Goal: Task Accomplishment & Management: Manage account settings

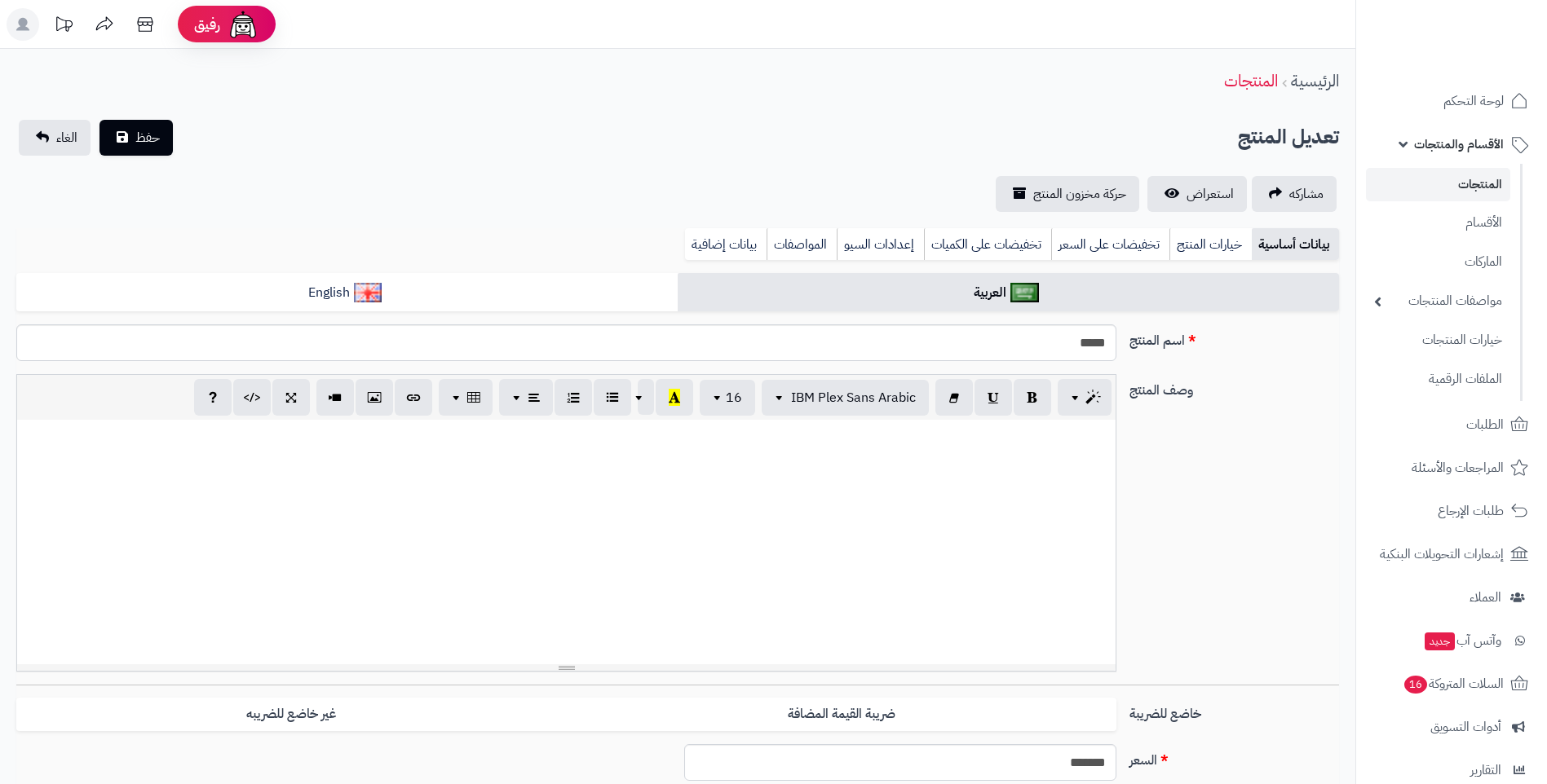
select select
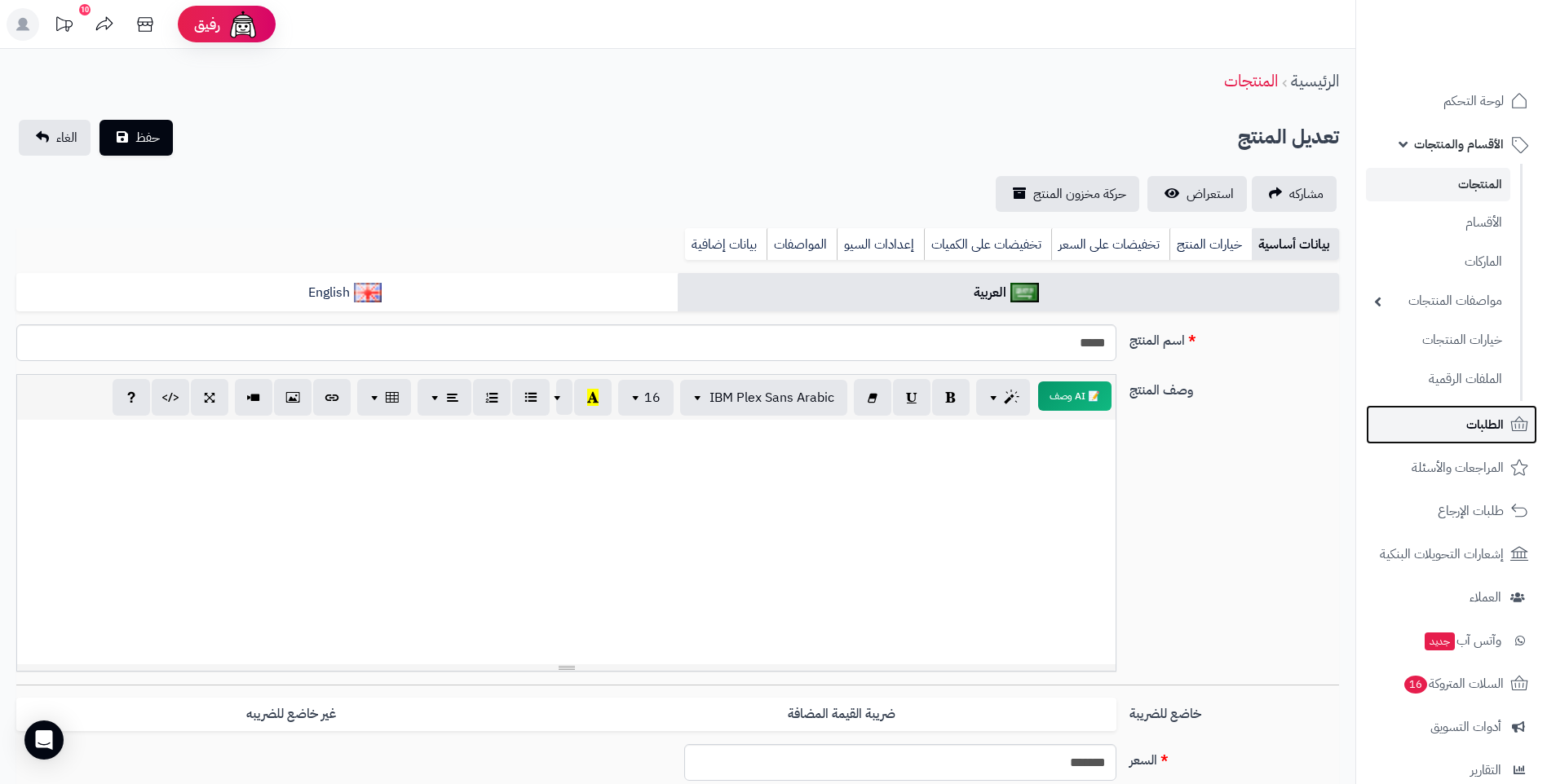
click at [1503, 426] on span "الطلبات" at bounding box center [1484, 425] width 38 height 23
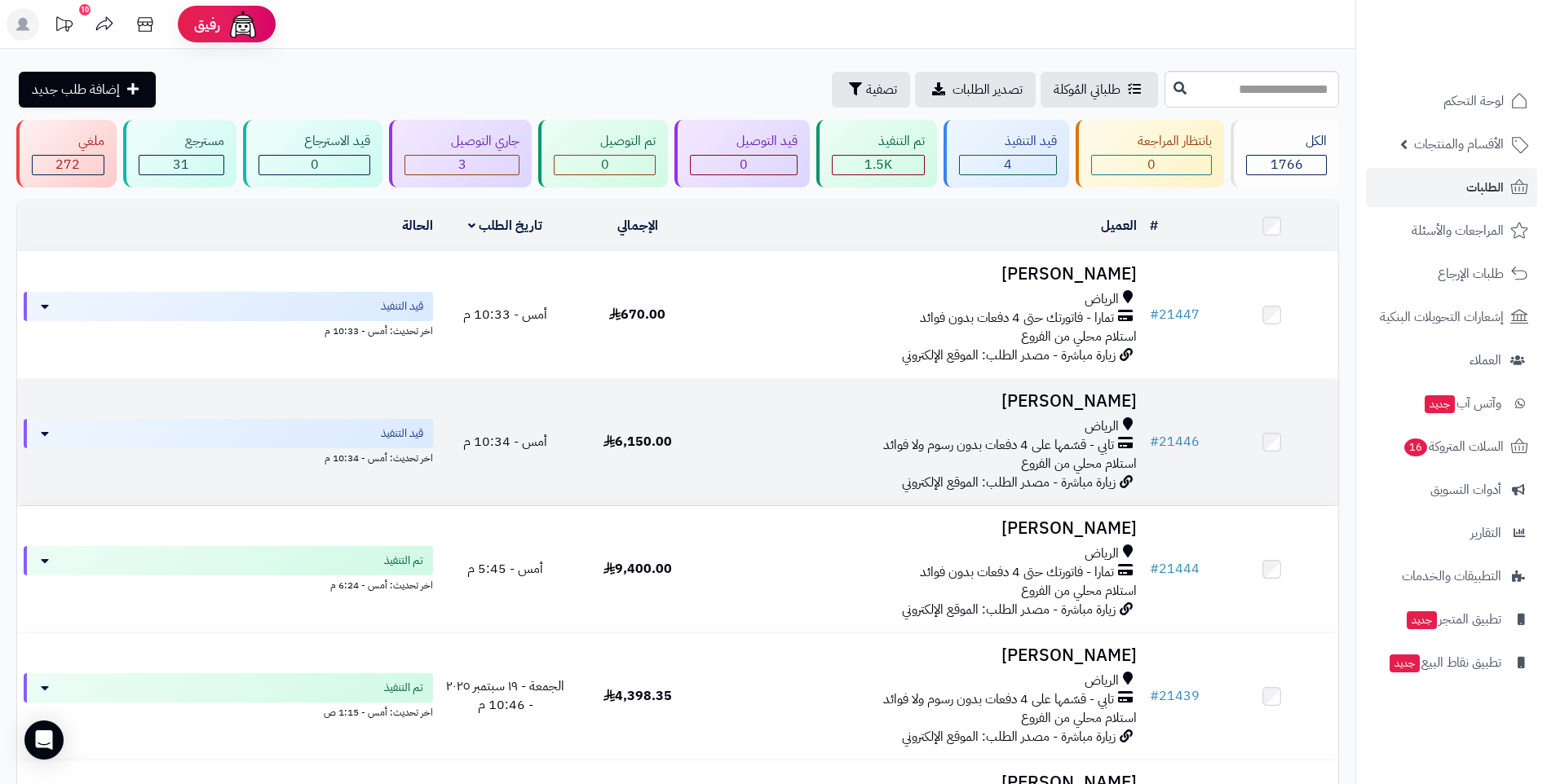
click at [904, 449] on span "تابي - قسّمها على 4 دفعات بدون رسوم ولا فوائد" at bounding box center [999, 445] width 231 height 18
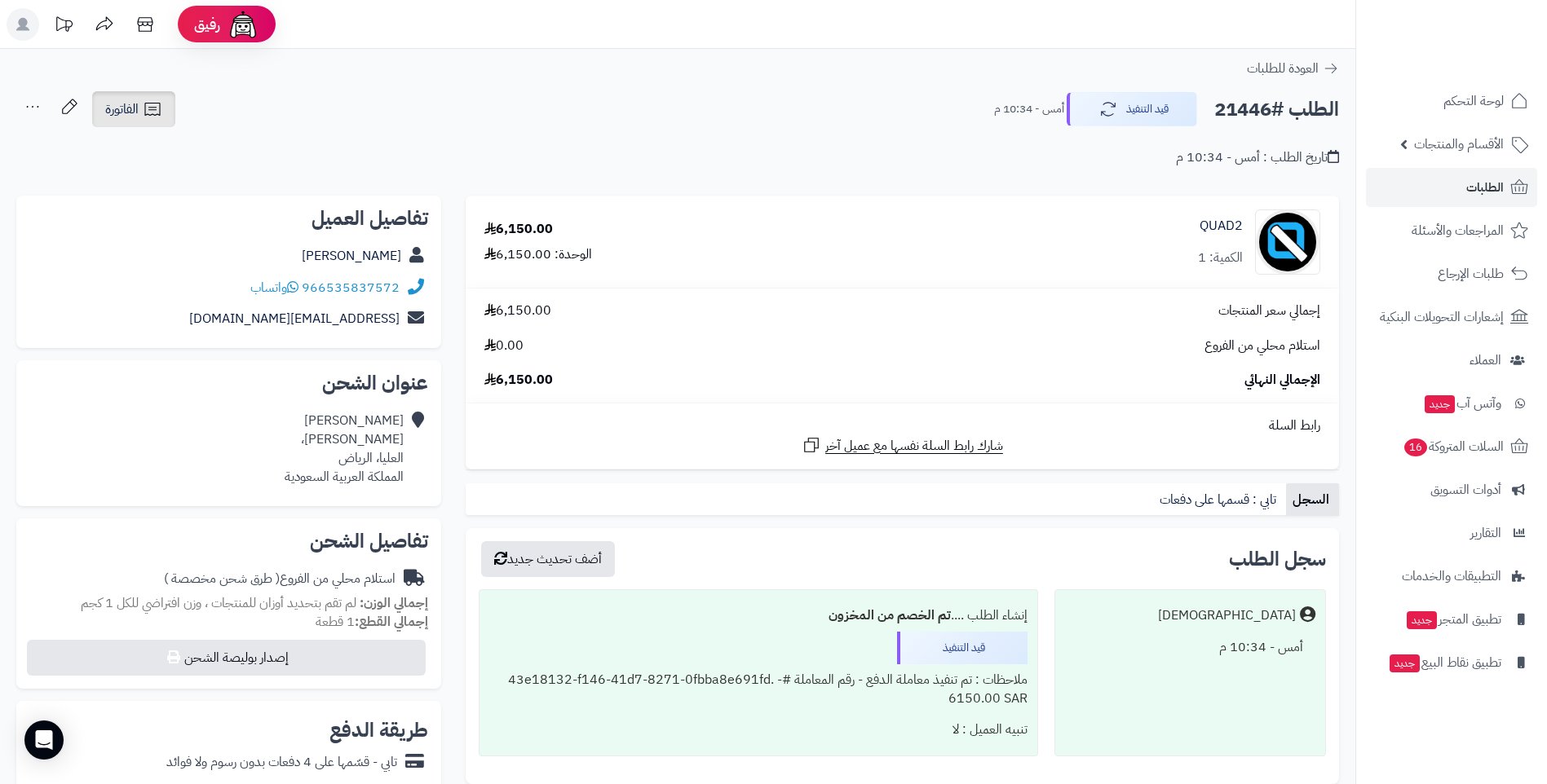
click at [141, 109] on link "الفاتورة" at bounding box center [133, 109] width 83 height 36
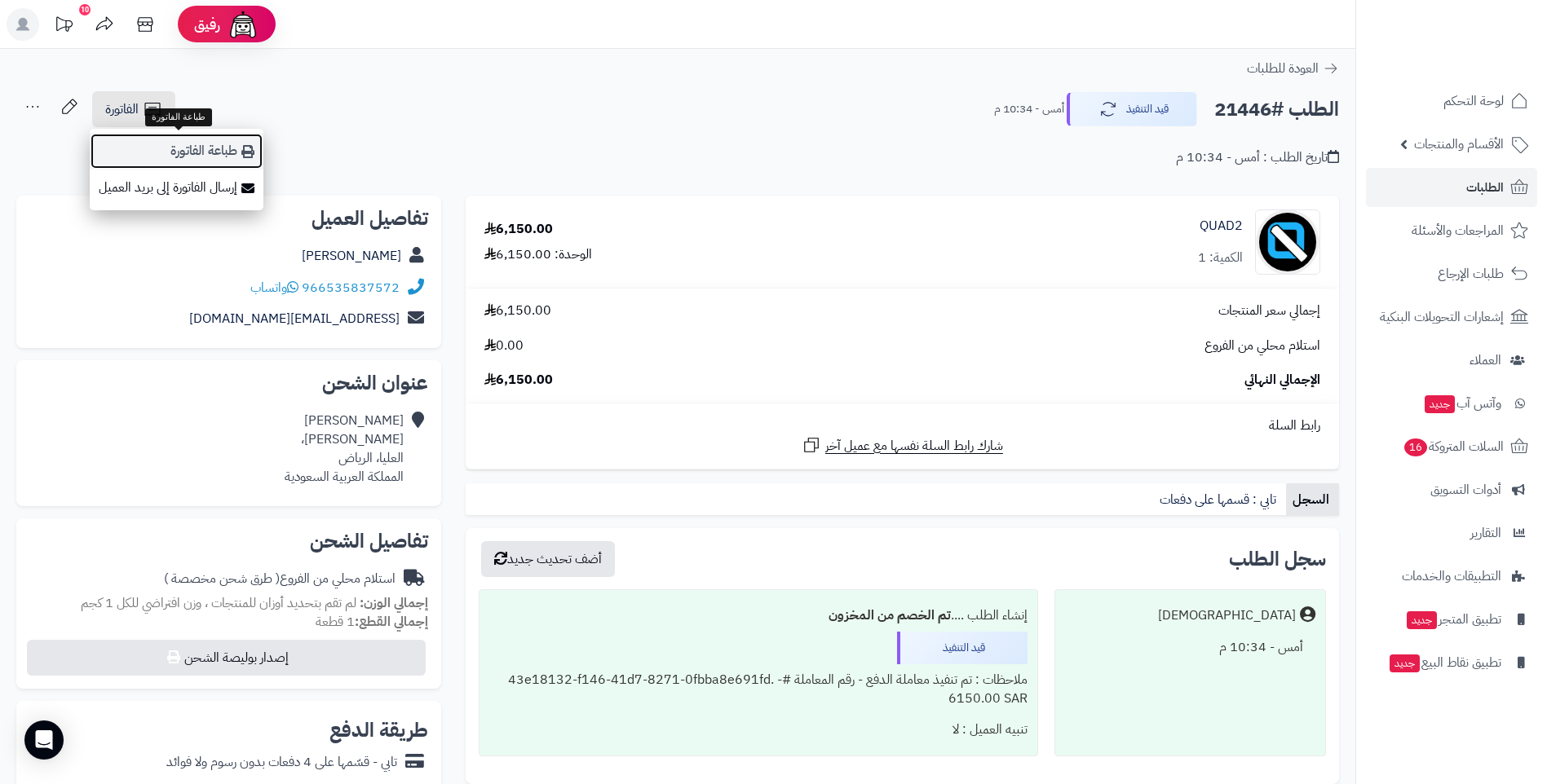
click at [206, 153] on link "طباعة الفاتورة" at bounding box center [177, 152] width 174 height 37
